Goal: Transaction & Acquisition: Book appointment/travel/reservation

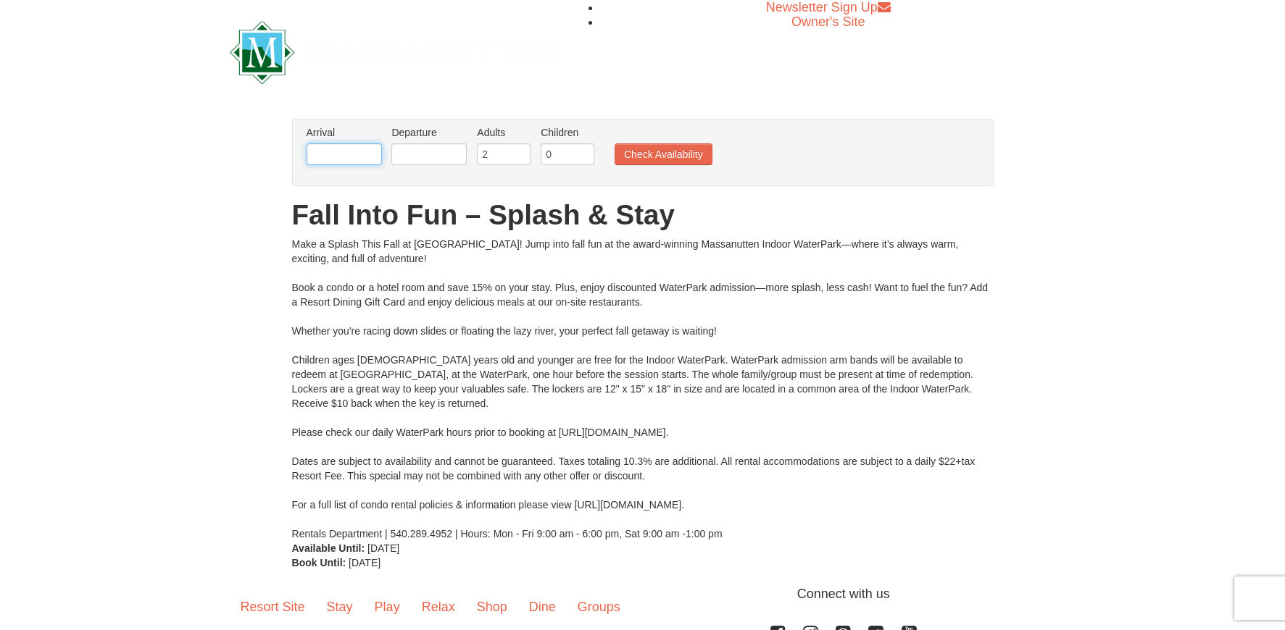
click at [370, 156] on input "text" at bounding box center [344, 154] width 75 height 22
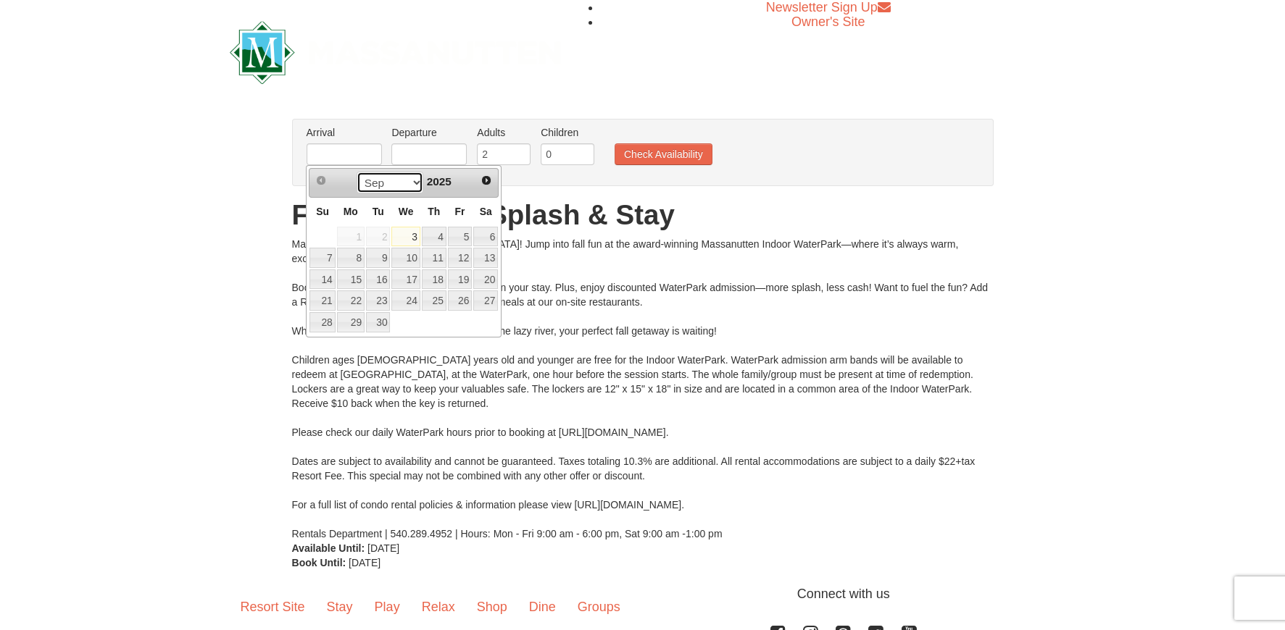
click at [409, 183] on select "Sep Oct Nov Dec" at bounding box center [390, 183] width 67 height 22
click at [486, 259] on link "8" at bounding box center [485, 258] width 25 height 20
click at [370, 154] on input "[DATE]" at bounding box center [344, 154] width 75 height 22
click at [464, 254] on link "7" at bounding box center [460, 258] width 25 height 20
type input "[DATE]"
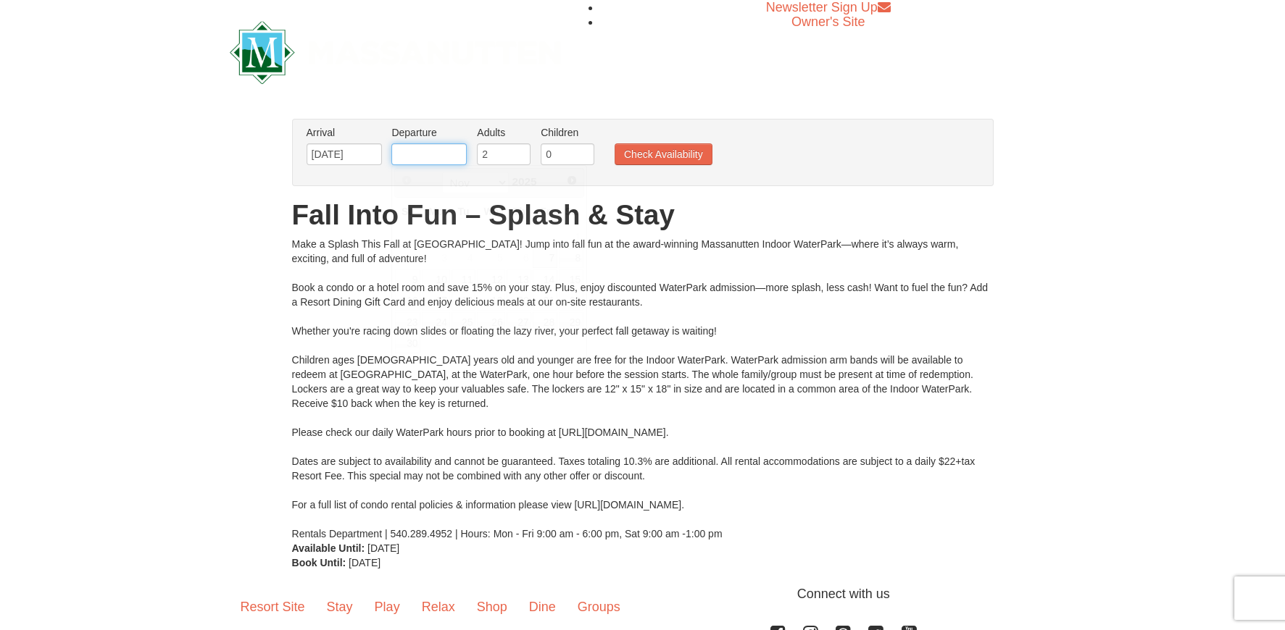
click at [462, 151] on input "text" at bounding box center [428, 154] width 75 height 22
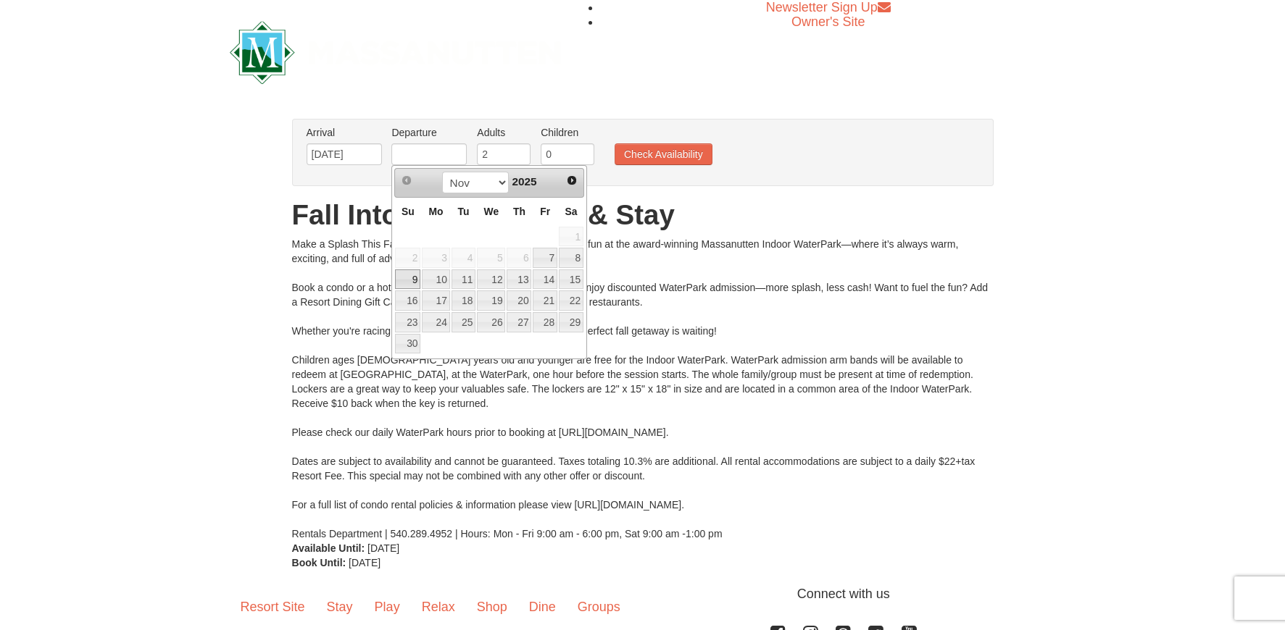
click at [405, 277] on link "9" at bounding box center [407, 280] width 25 height 20
type input "[DATE]"
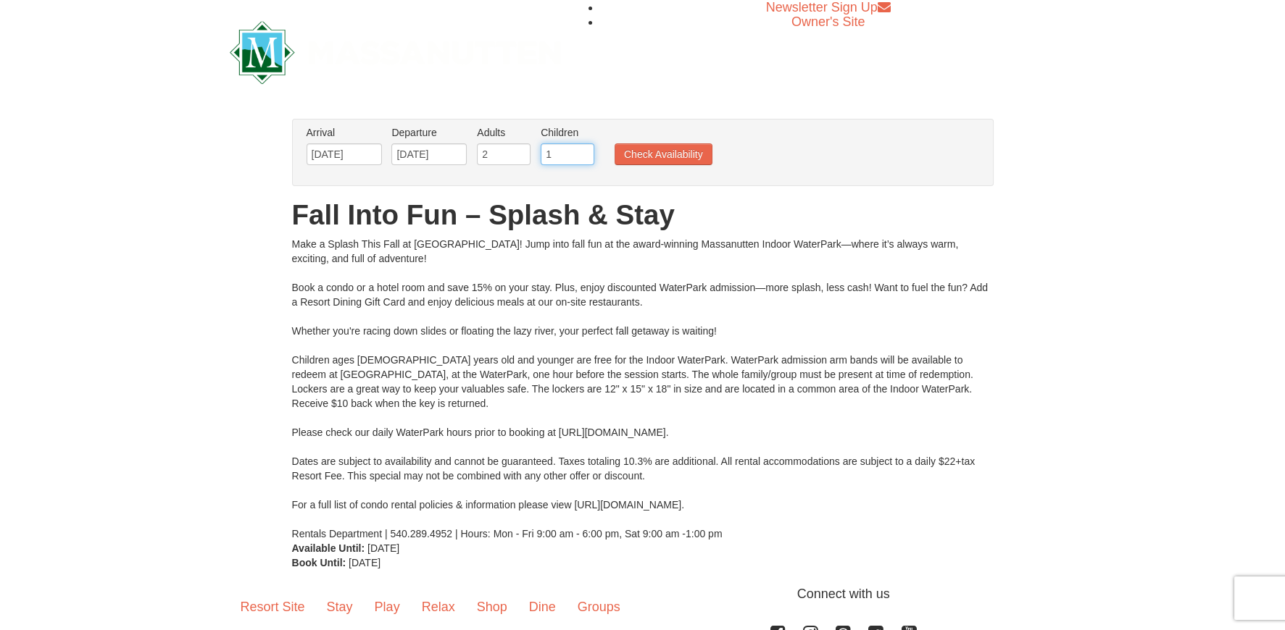
click at [584, 150] on input "1" at bounding box center [568, 154] width 54 height 22
click at [584, 150] on input "2" at bounding box center [568, 154] width 54 height 22
type input "3"
click at [584, 150] on input "3" at bounding box center [568, 154] width 54 height 22
click at [634, 149] on button "Check Availability" at bounding box center [663, 154] width 98 height 22
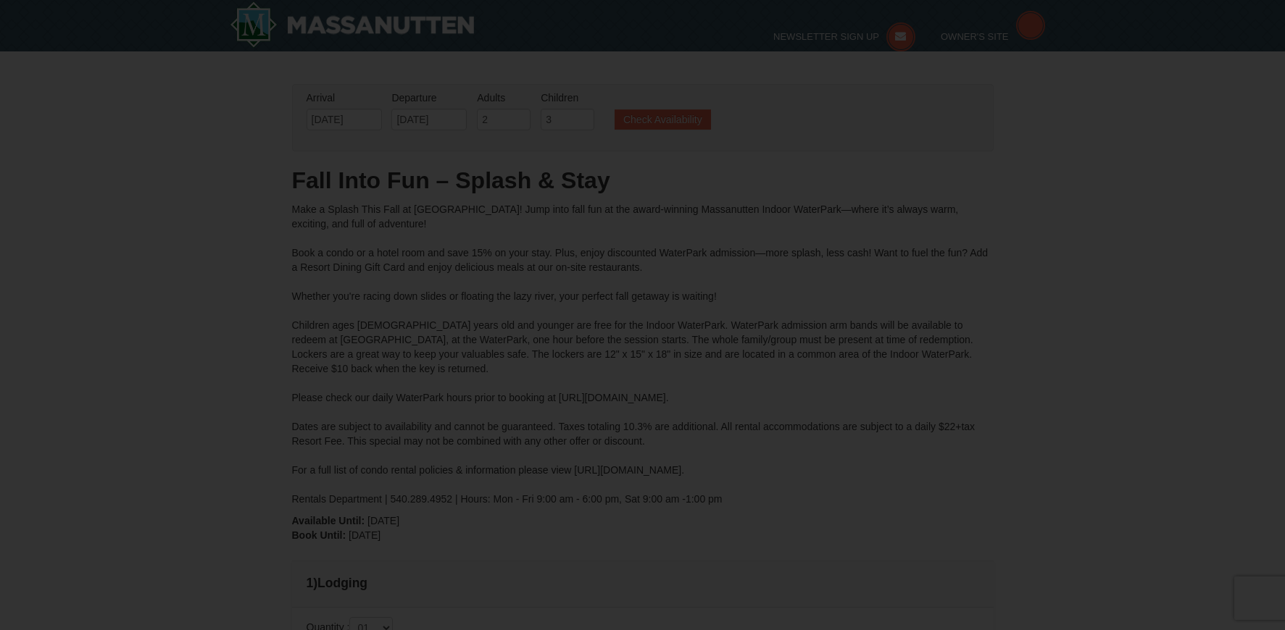
type input "[DATE]"
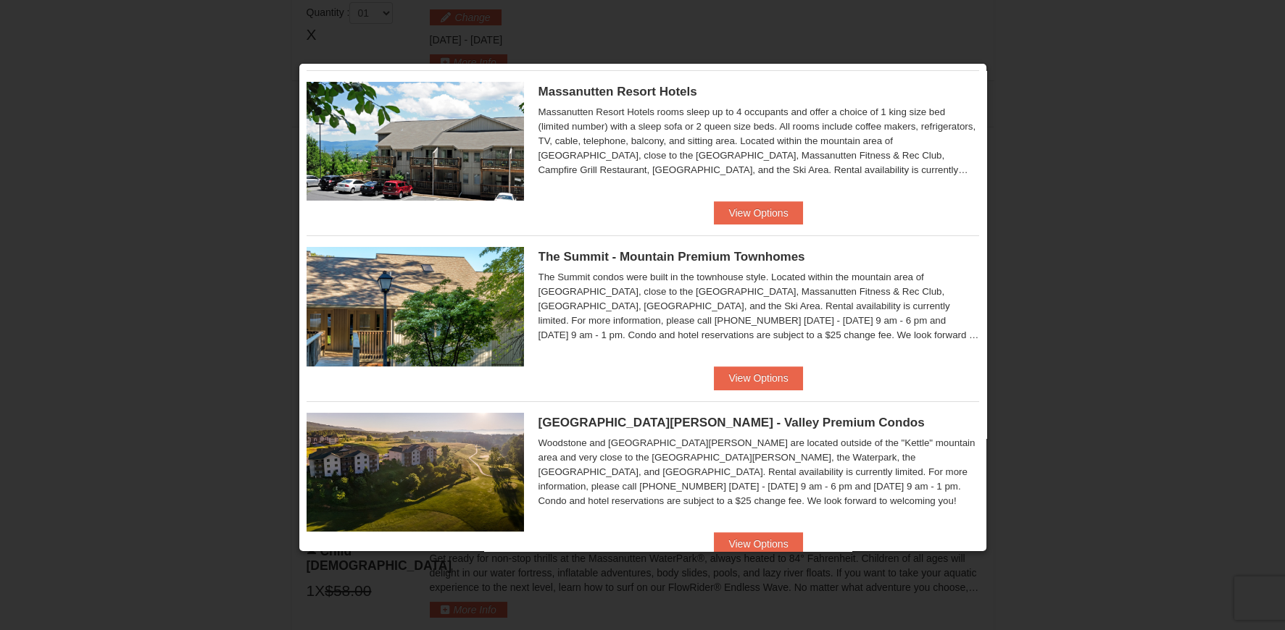
scroll to position [289, 0]
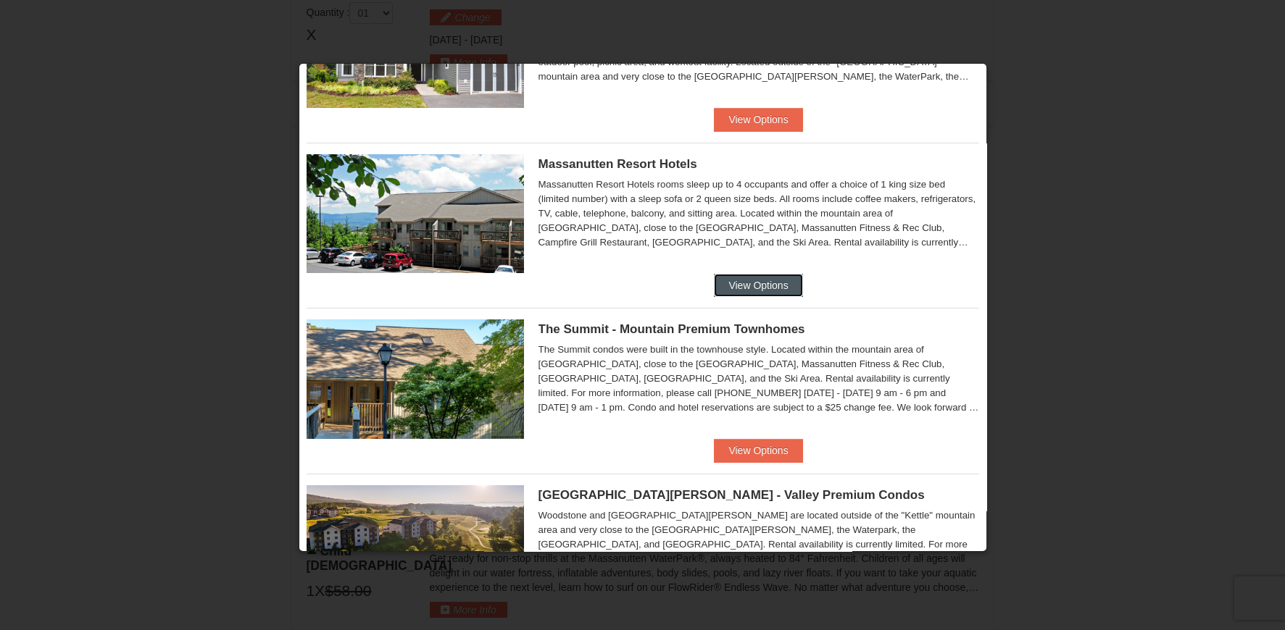
click at [742, 274] on button "View Options" at bounding box center [758, 285] width 88 height 23
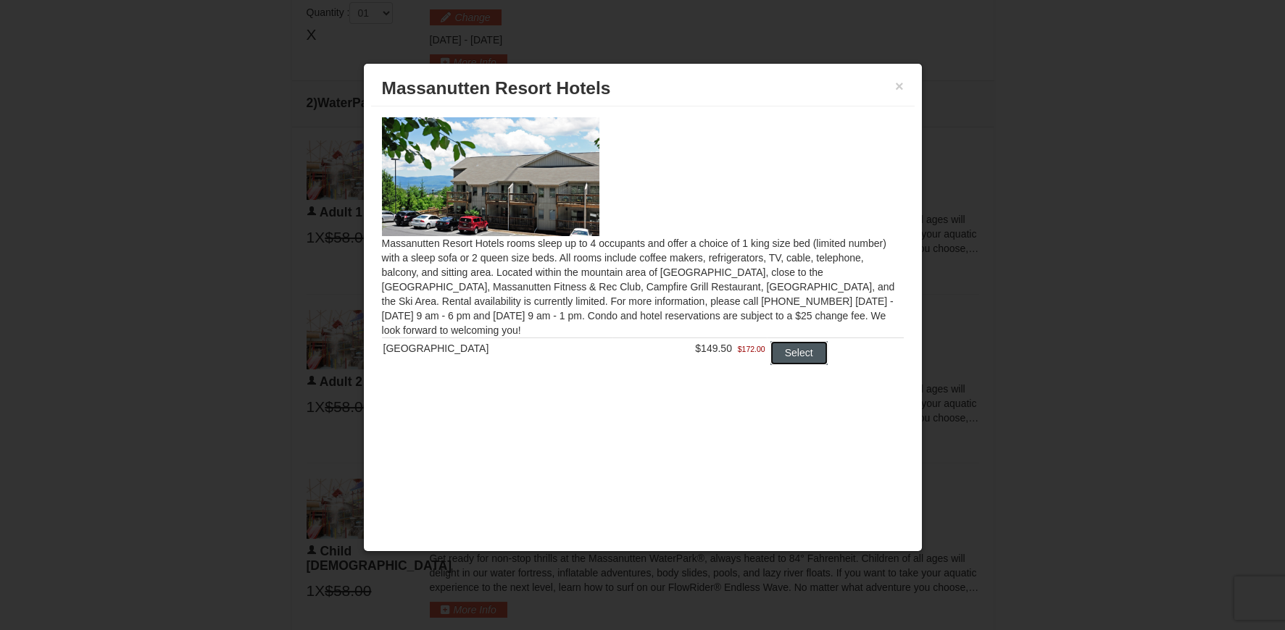
click at [801, 354] on button "Select" at bounding box center [798, 352] width 57 height 23
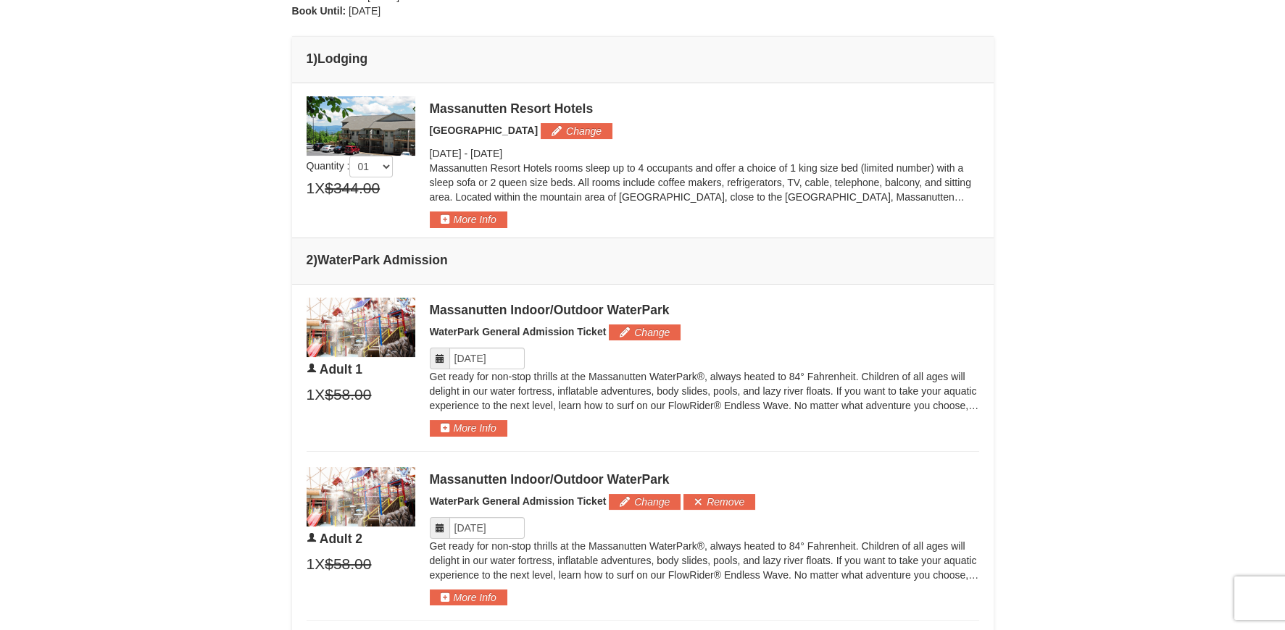
scroll to position [328, 0]
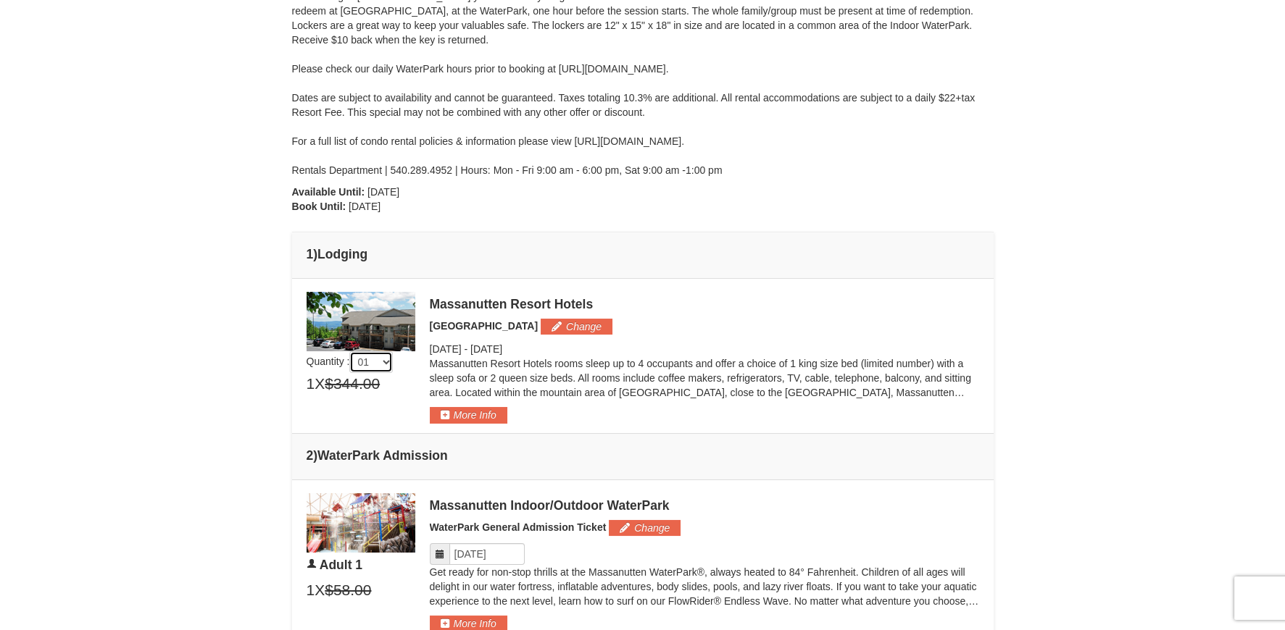
click at [390, 362] on select "01 02 03 04 05" at bounding box center [370, 362] width 43 height 22
select select "5"
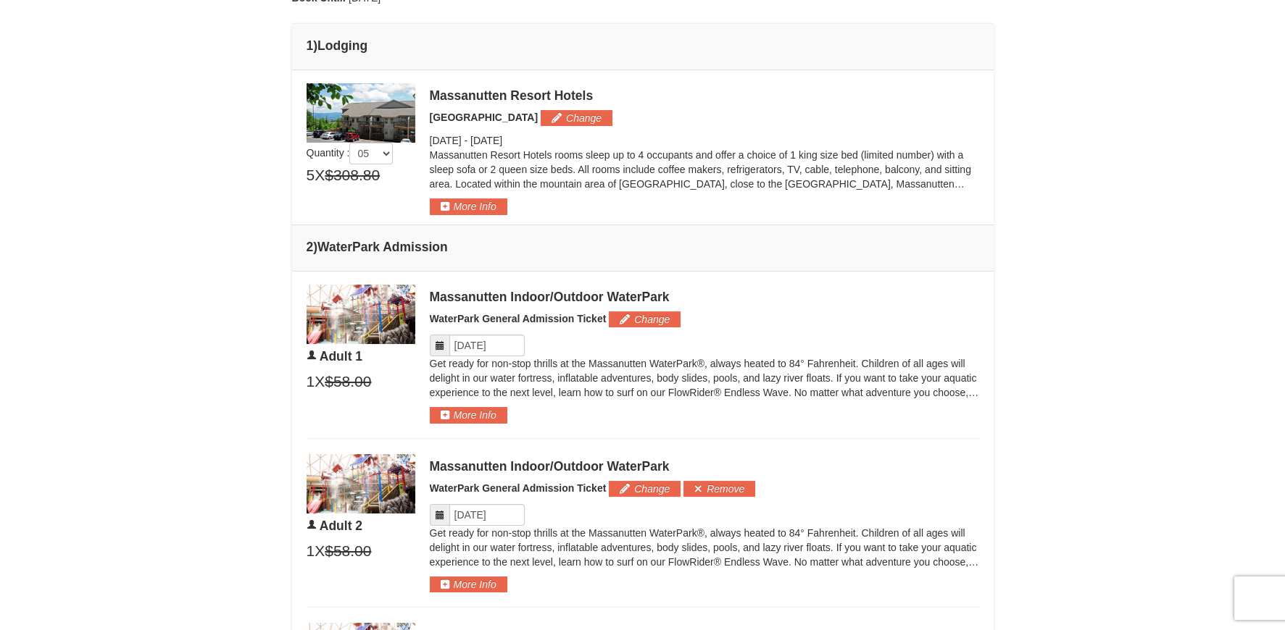
scroll to position [183, 0]
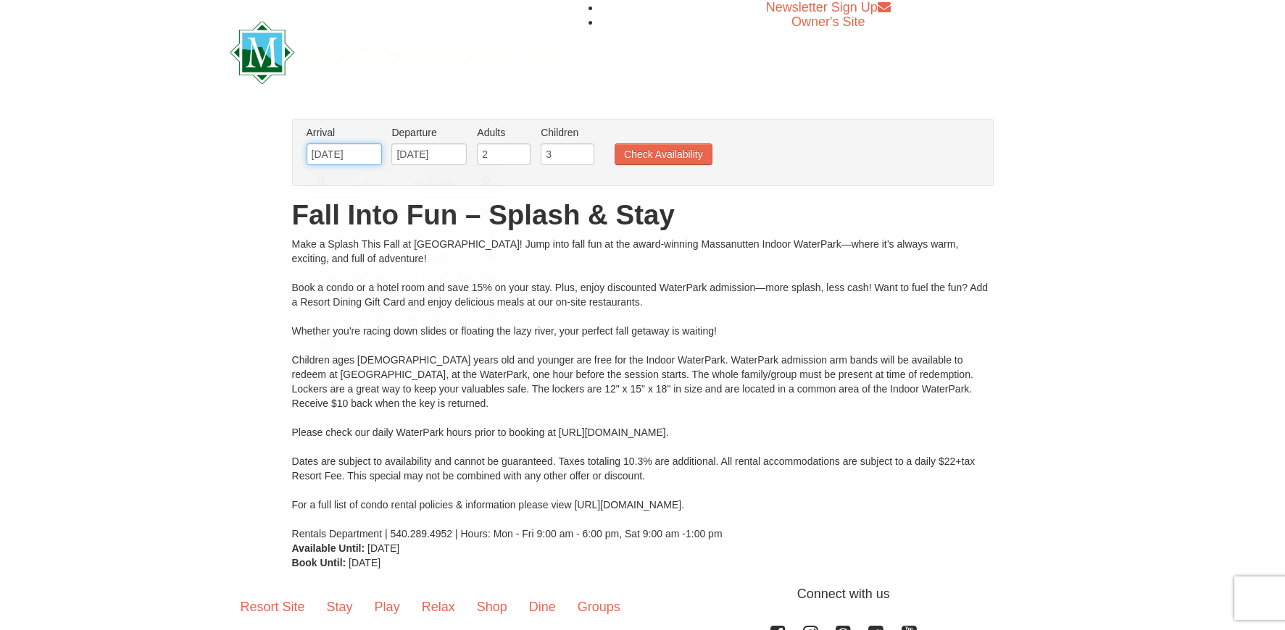
click at [372, 151] on input "[DATE]" at bounding box center [344, 154] width 75 height 22
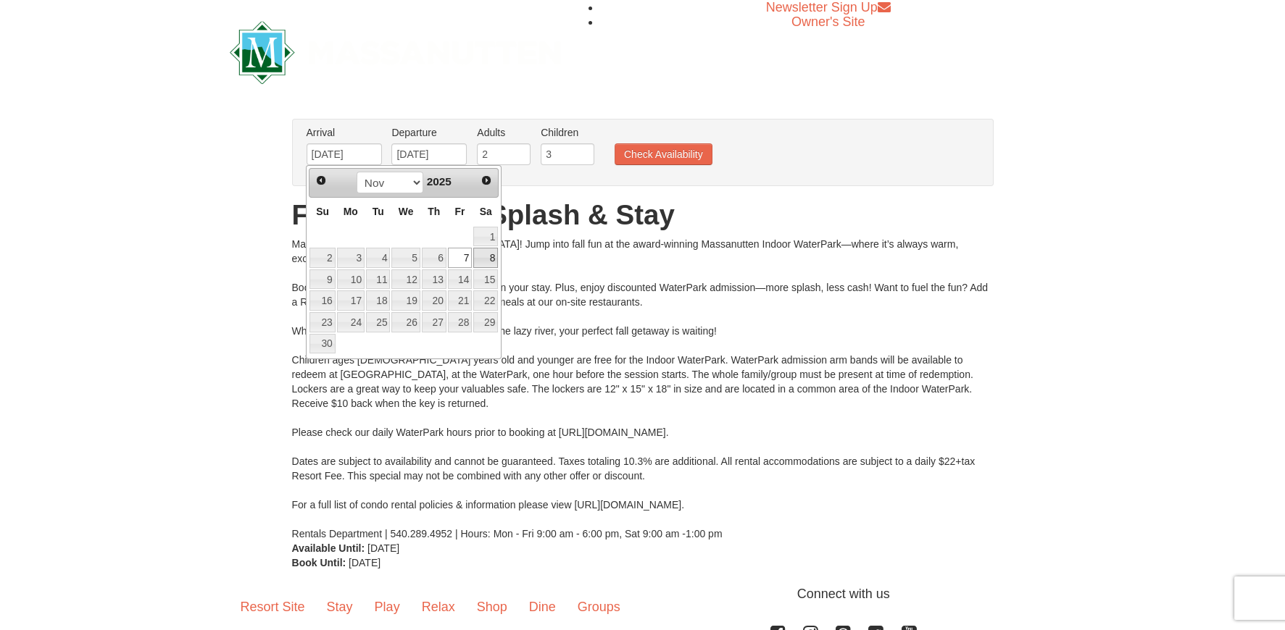
click at [491, 257] on link "8" at bounding box center [485, 258] width 25 height 20
type input "[DATE]"
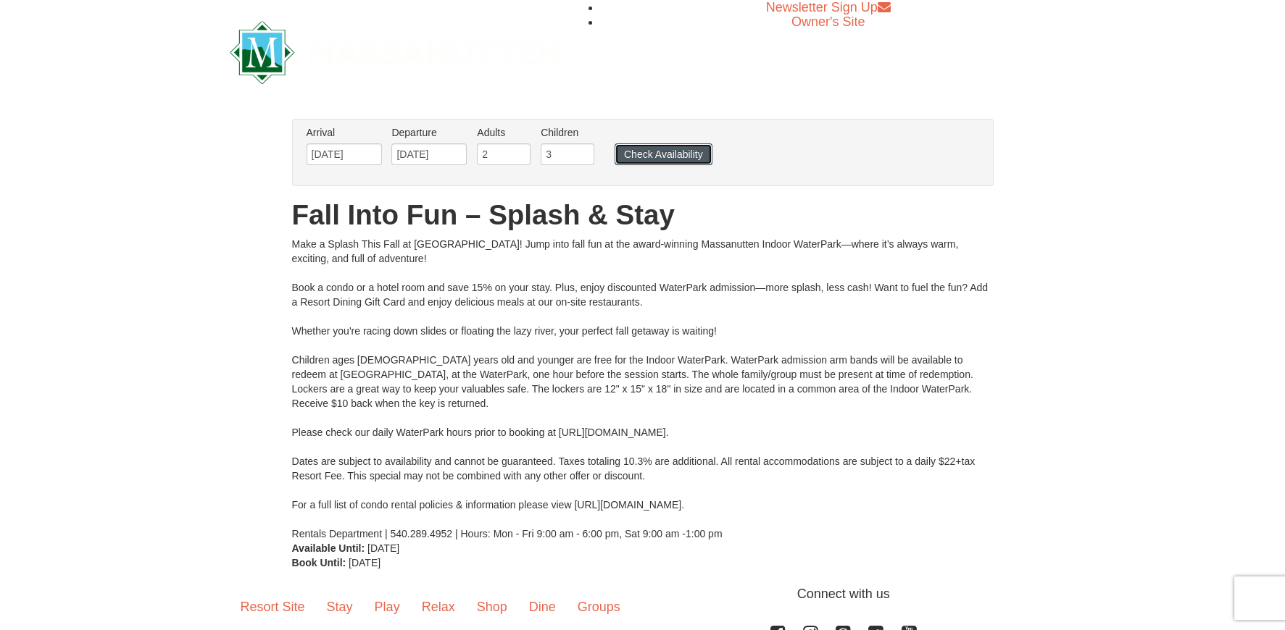
click at [676, 153] on button "Check Availability" at bounding box center [663, 154] width 98 height 22
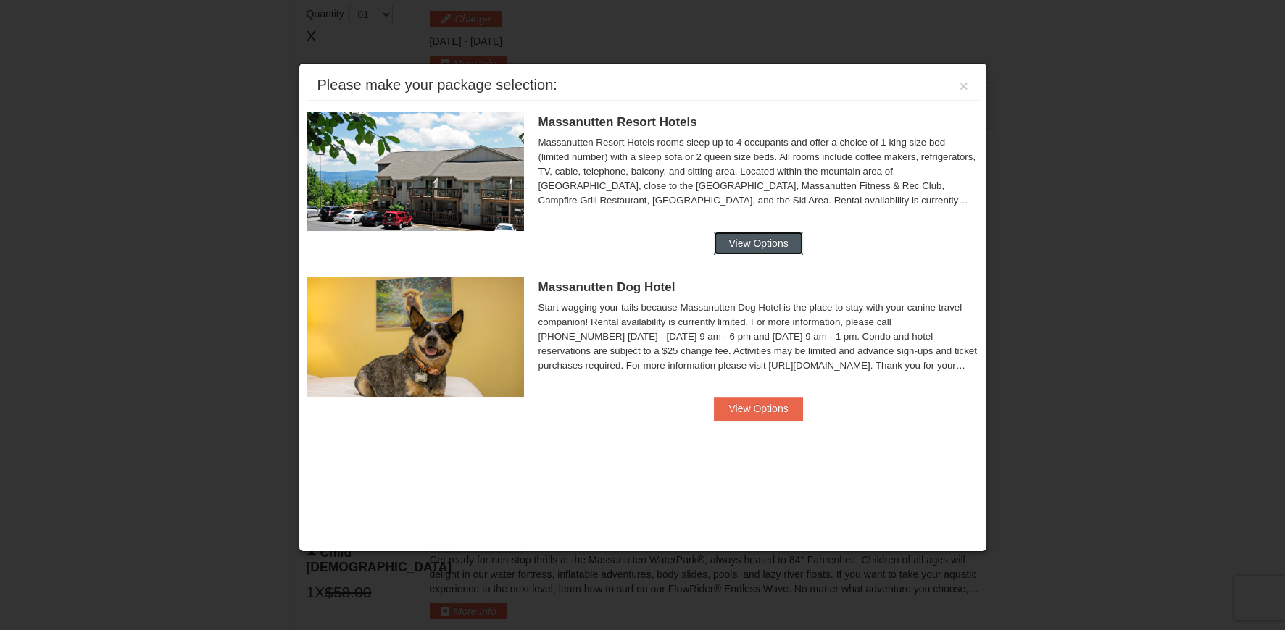
click at [756, 243] on button "View Options" at bounding box center [758, 243] width 88 height 23
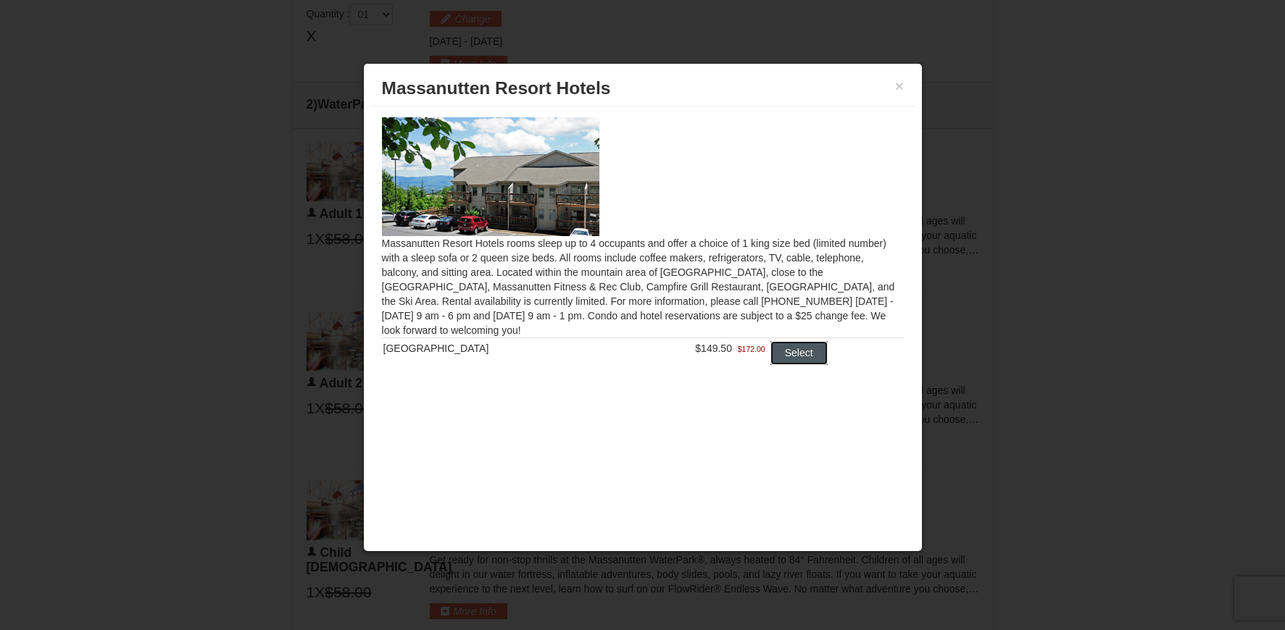
click at [803, 351] on button "Select" at bounding box center [798, 352] width 57 height 23
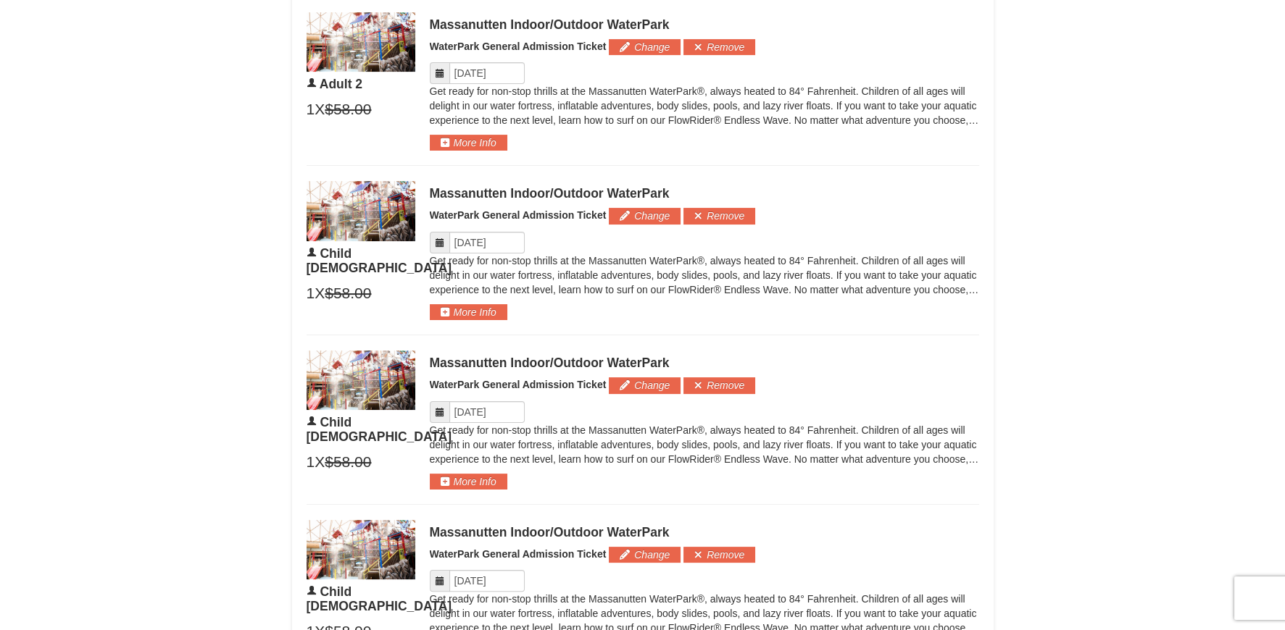
scroll to position [1051, 0]
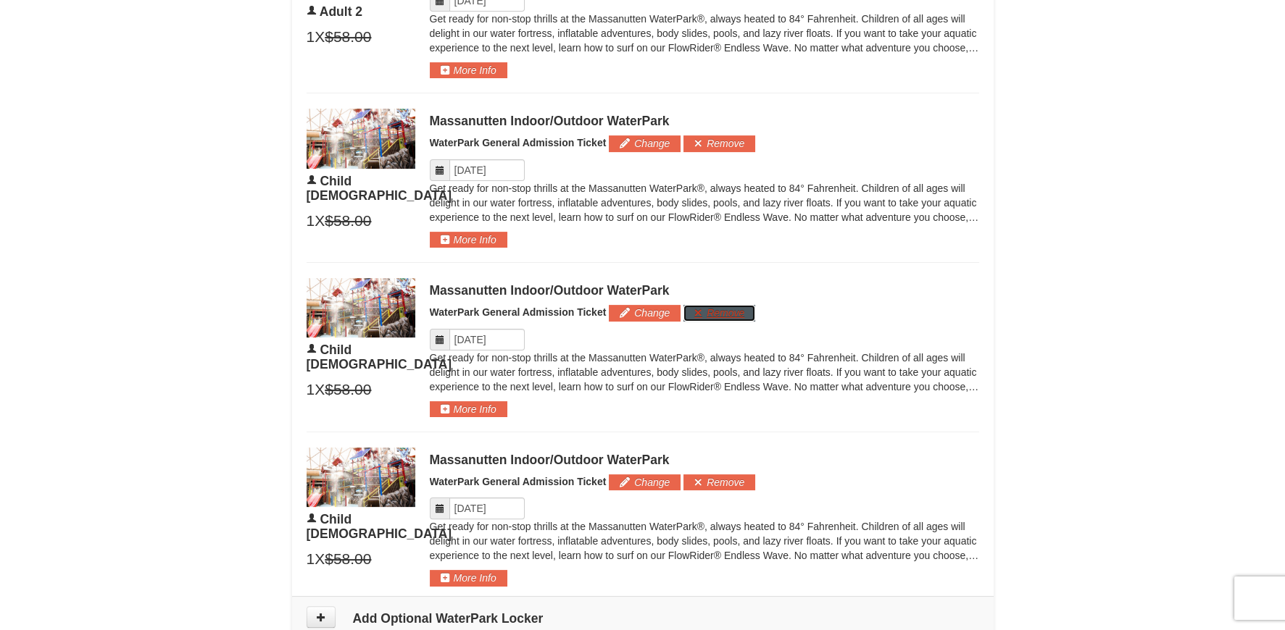
click at [736, 307] on button "Remove" at bounding box center [719, 313] width 72 height 16
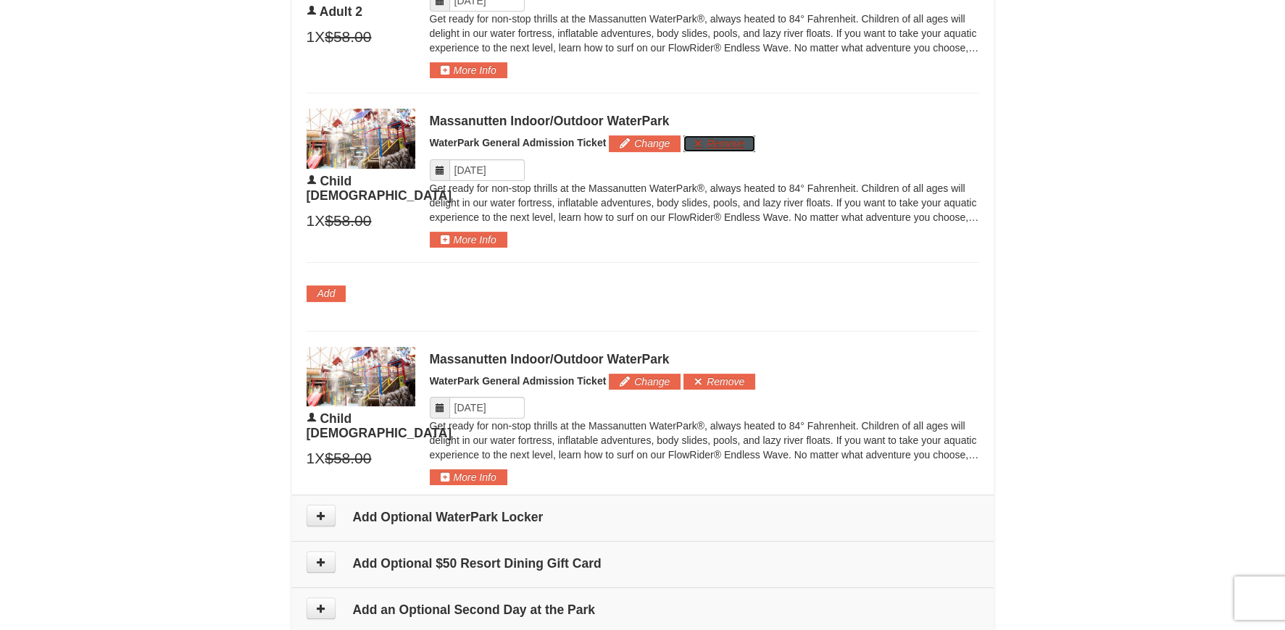
click at [730, 142] on button "Remove" at bounding box center [719, 144] width 72 height 16
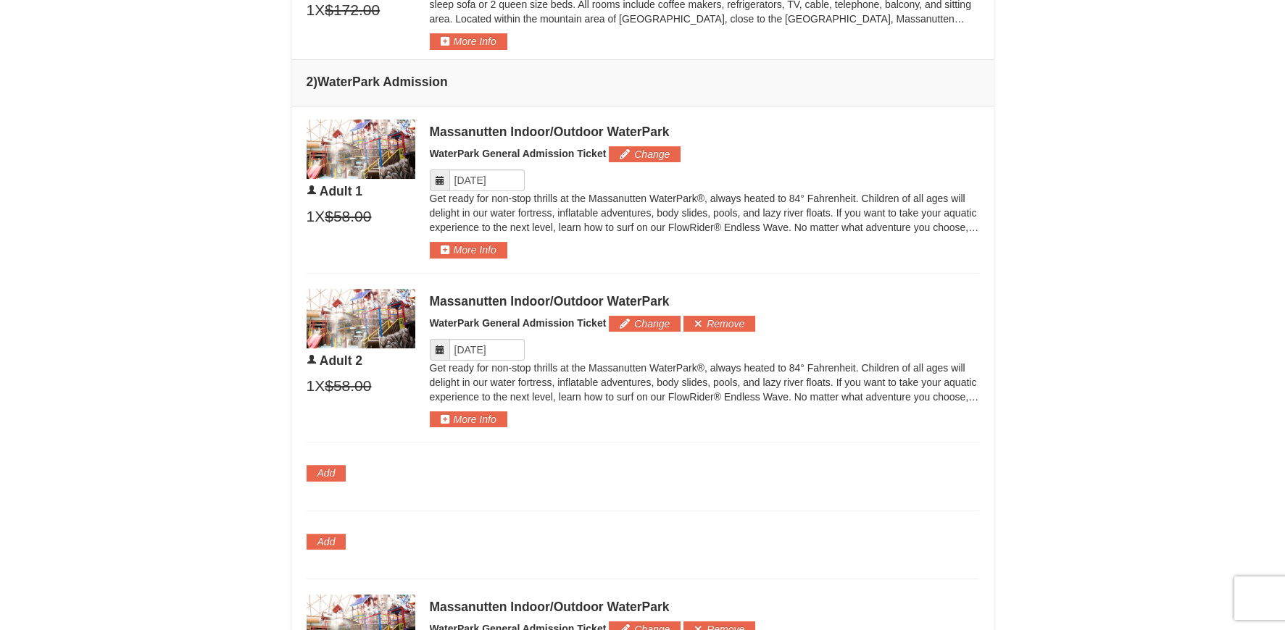
scroll to position [689, 0]
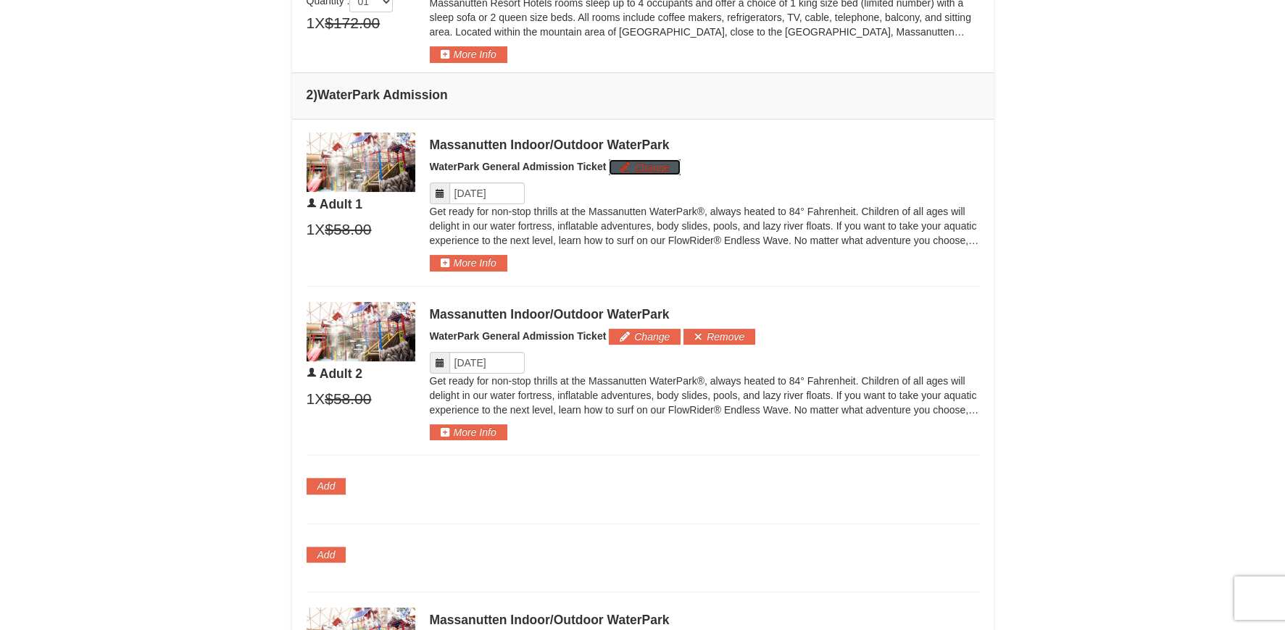
click at [670, 167] on button "Change" at bounding box center [645, 167] width 72 height 16
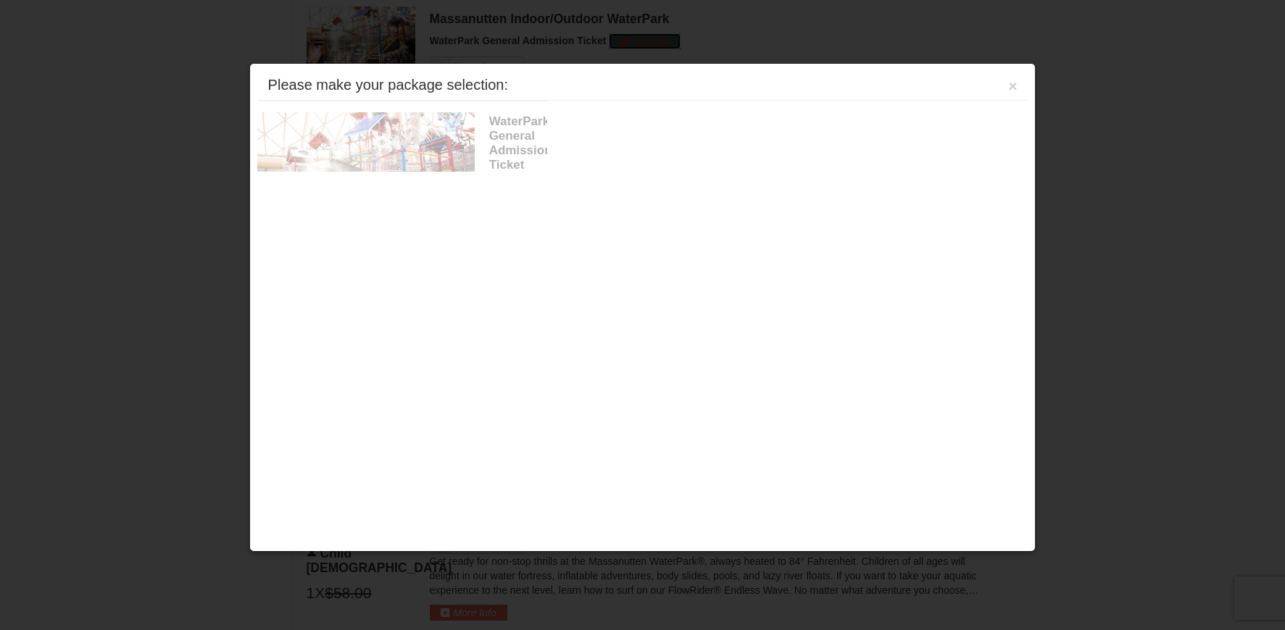
scroll to position [821, 0]
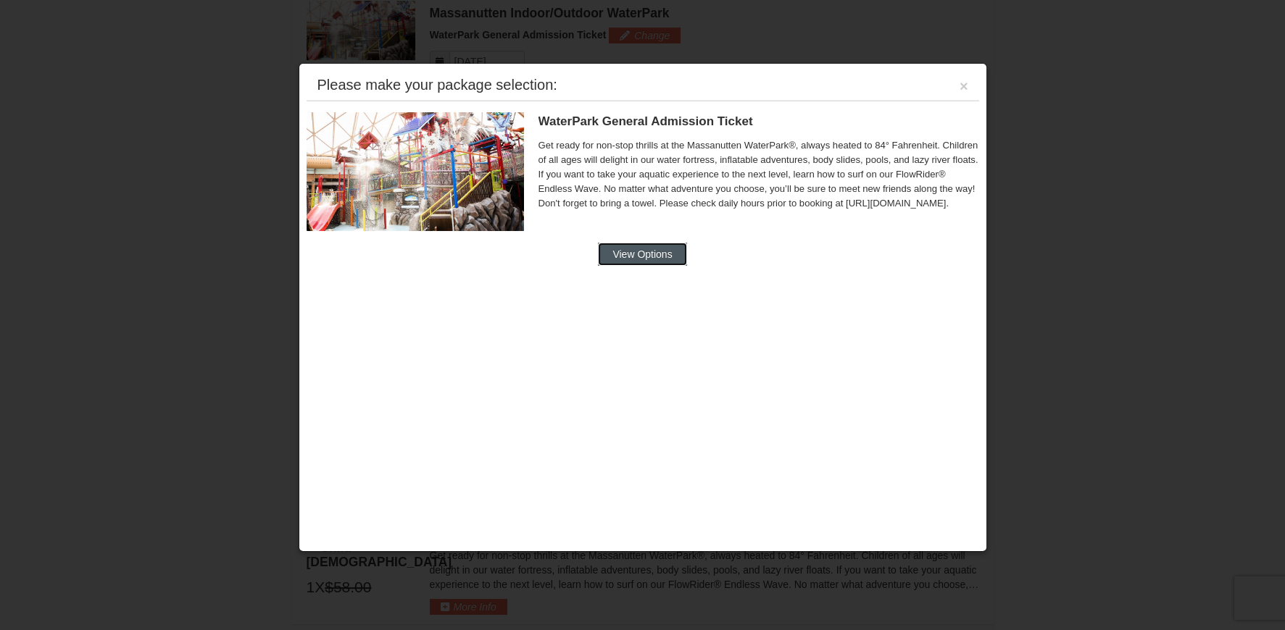
click at [659, 244] on button "View Options" at bounding box center [642, 254] width 88 height 23
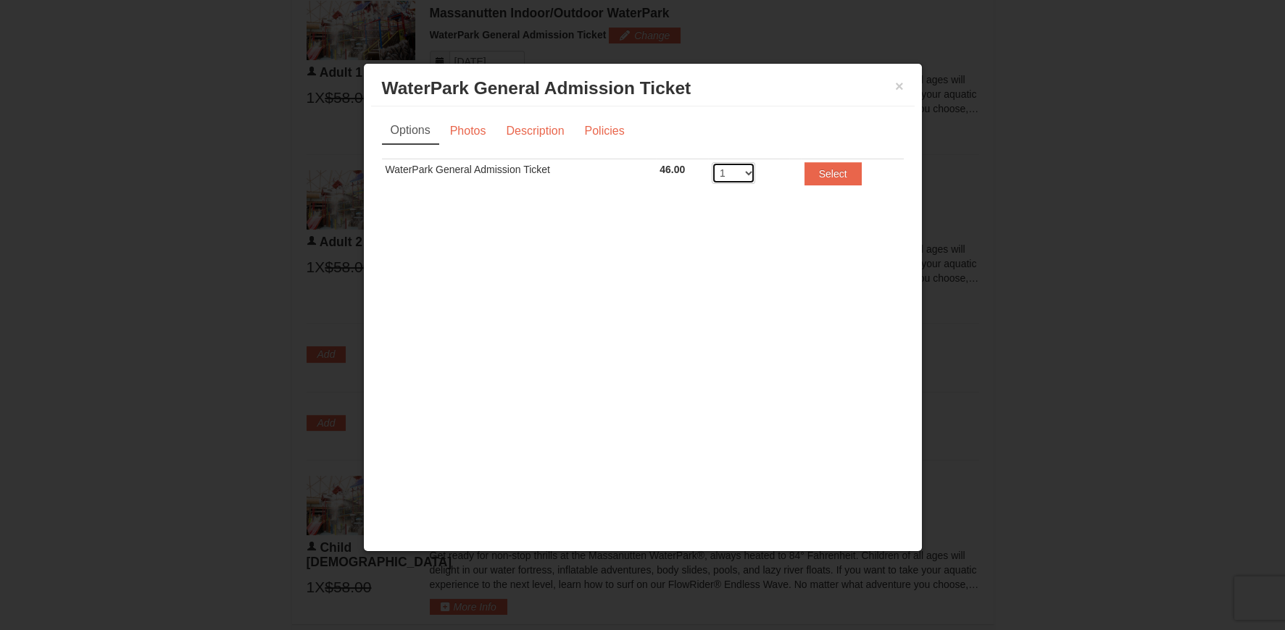
click at [749, 172] on select "1 2 3 4 5 6 7 8" at bounding box center [733, 173] width 43 height 22
select select "2"
click at [712, 162] on select "1 2 3 4 5 6 7 8" at bounding box center [733, 173] width 43 height 22
click at [830, 171] on button "Select" at bounding box center [832, 173] width 57 height 23
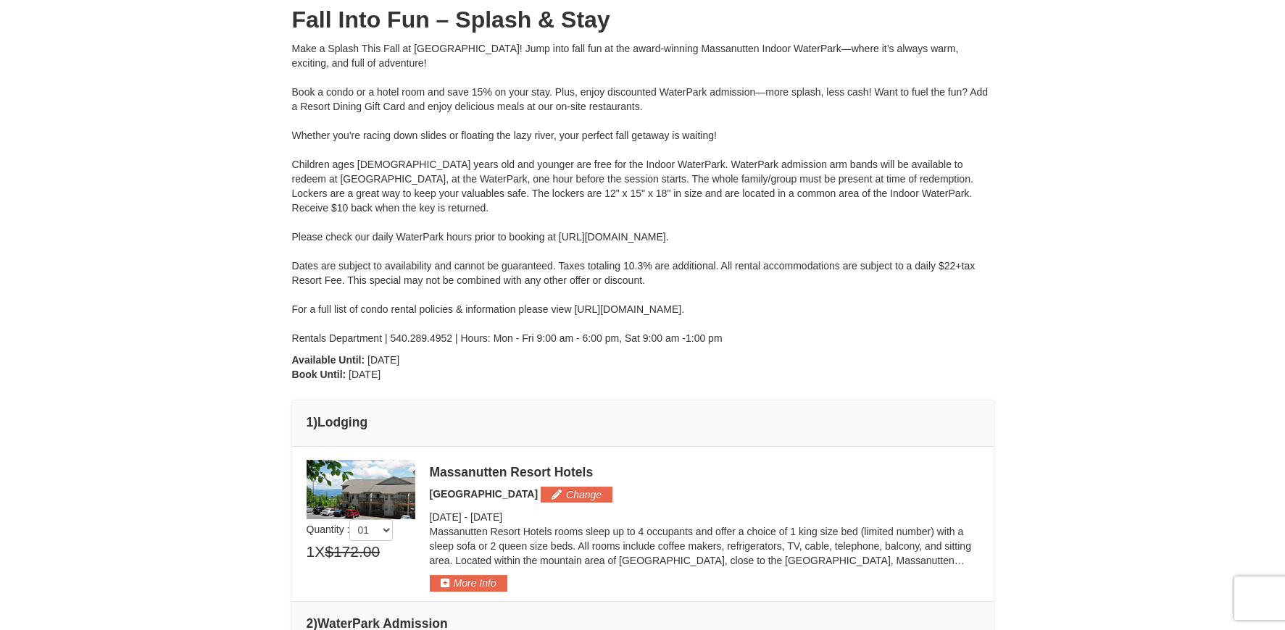
scroll to position [0, 0]
